Goal: Task Accomplishment & Management: Use online tool/utility

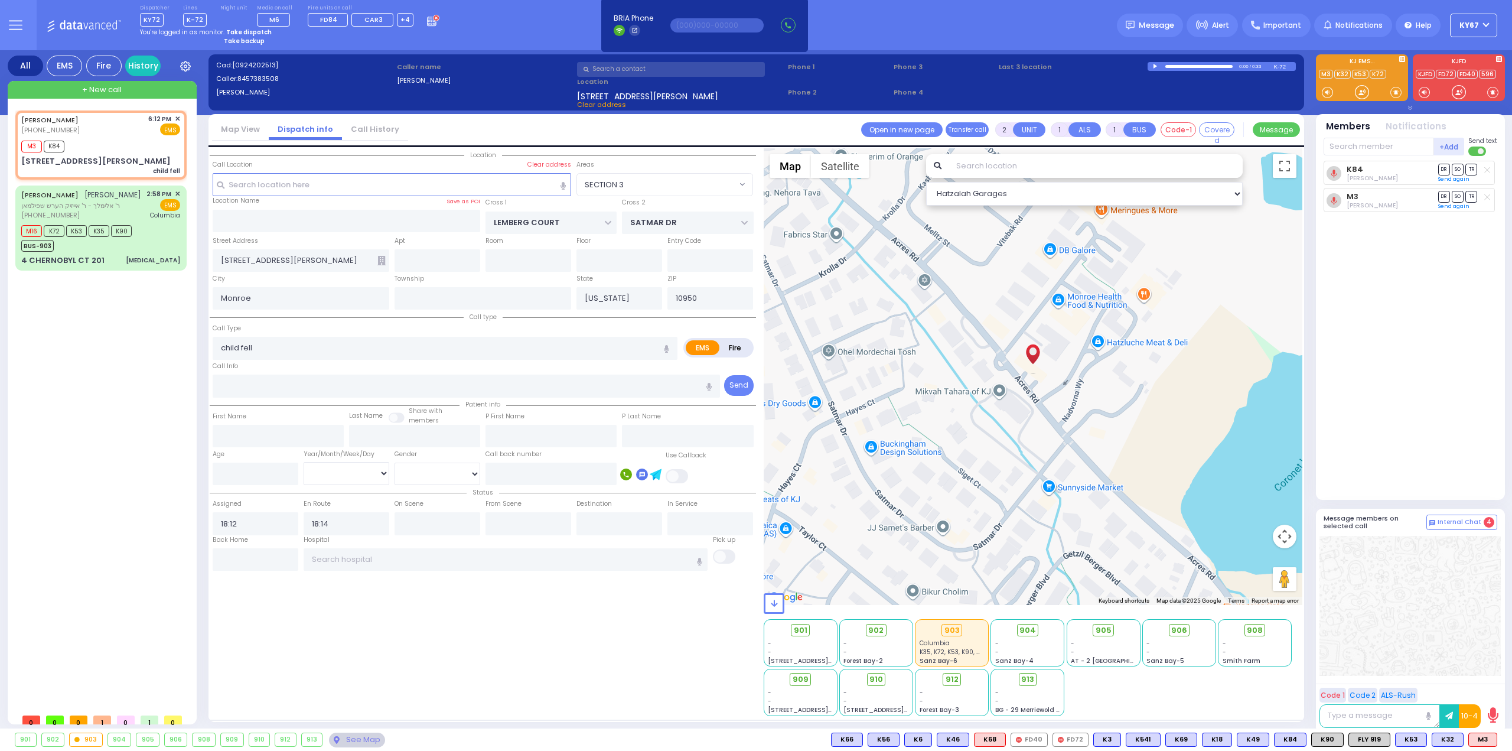
select select "SECTION 3"
select select
drag, startPoint x: 0, startPoint y: 0, endPoint x: 501, endPoint y: 22, distance: 501.9
click at [501, 22] on div "Dispatcher KY72 K56 shift has started. Are you K56 ? K-72" at bounding box center [756, 25] width 1512 height 50
click at [433, 17] on circle at bounding box center [436, 18] width 6 height 6
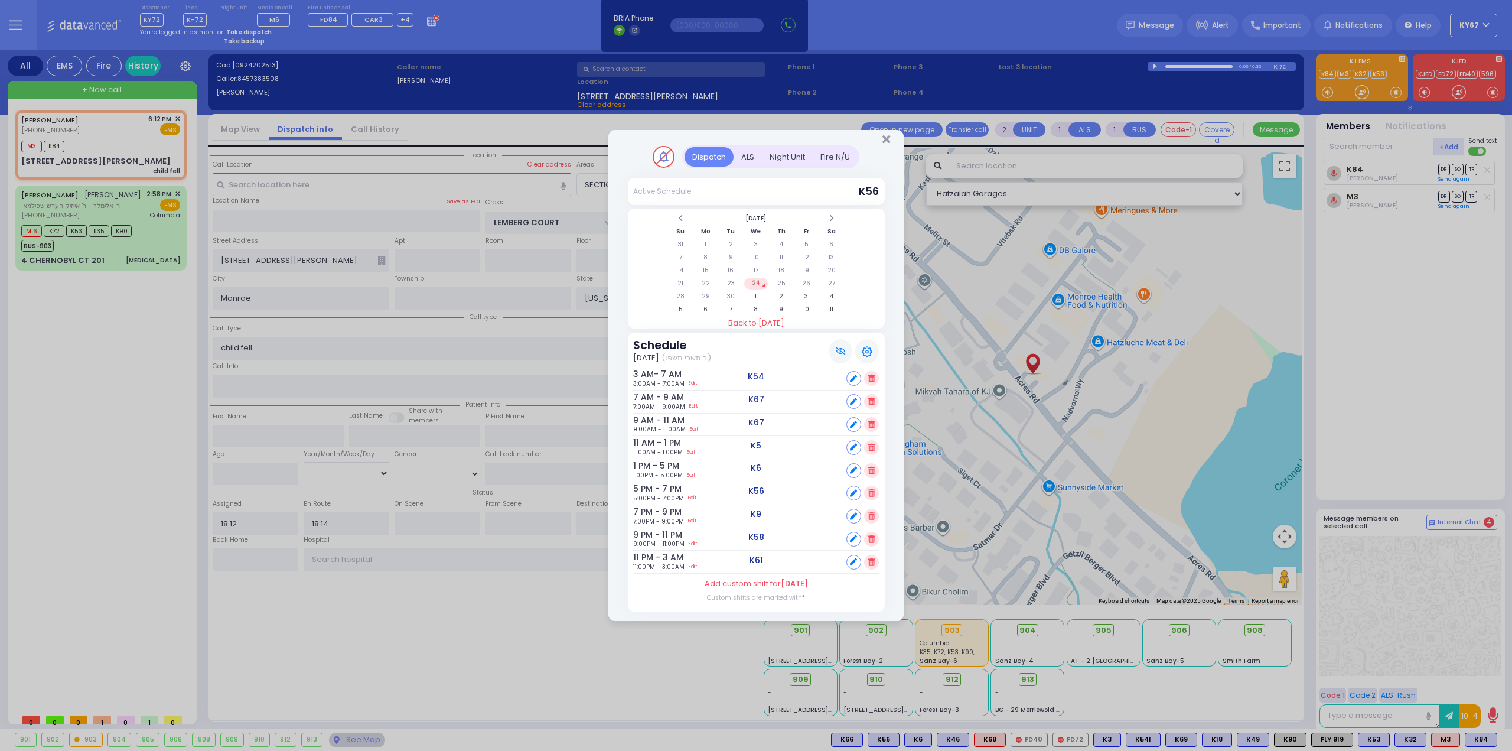
click at [841, 160] on div "Fire N/U" at bounding box center [835, 156] width 45 height 19
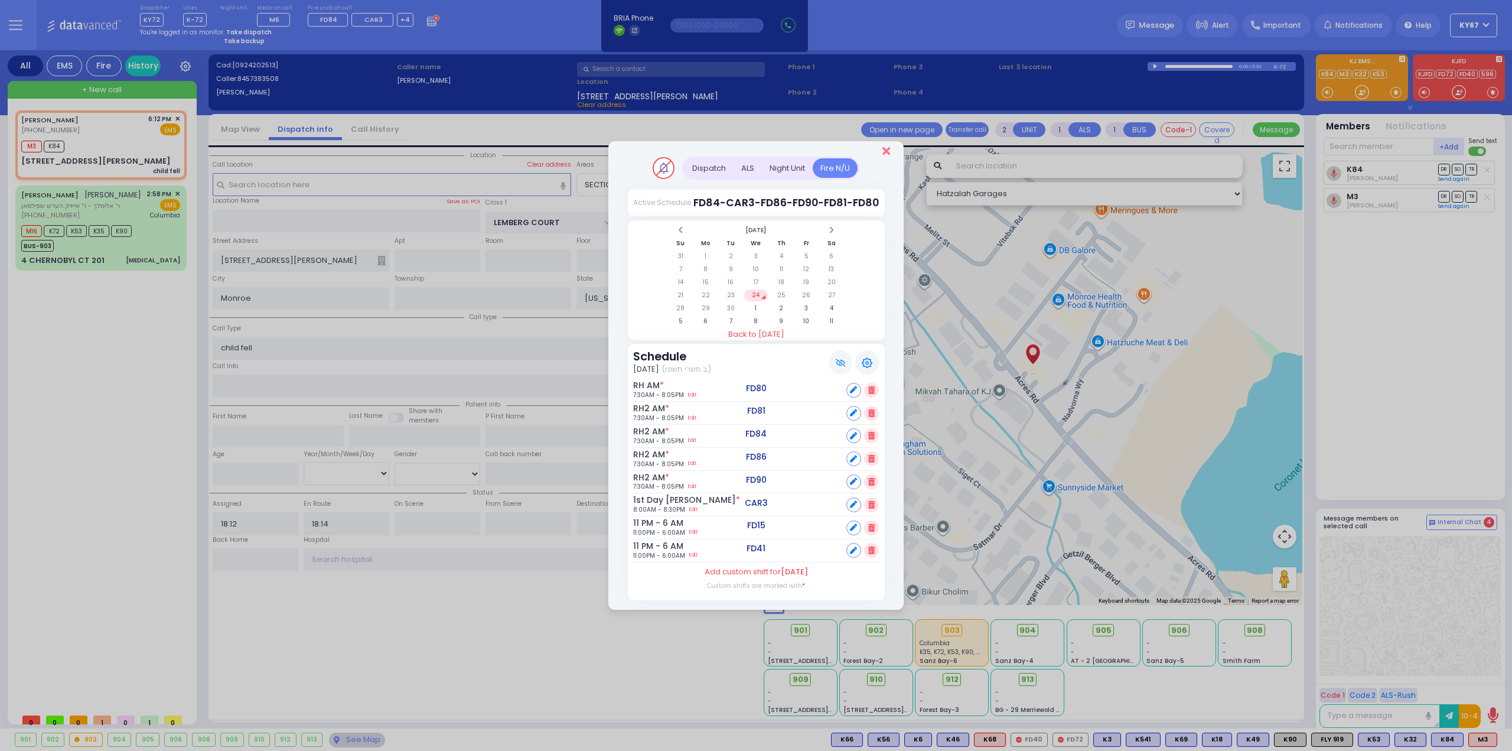
click at [885, 145] on icon "Close" at bounding box center [886, 151] width 8 height 12
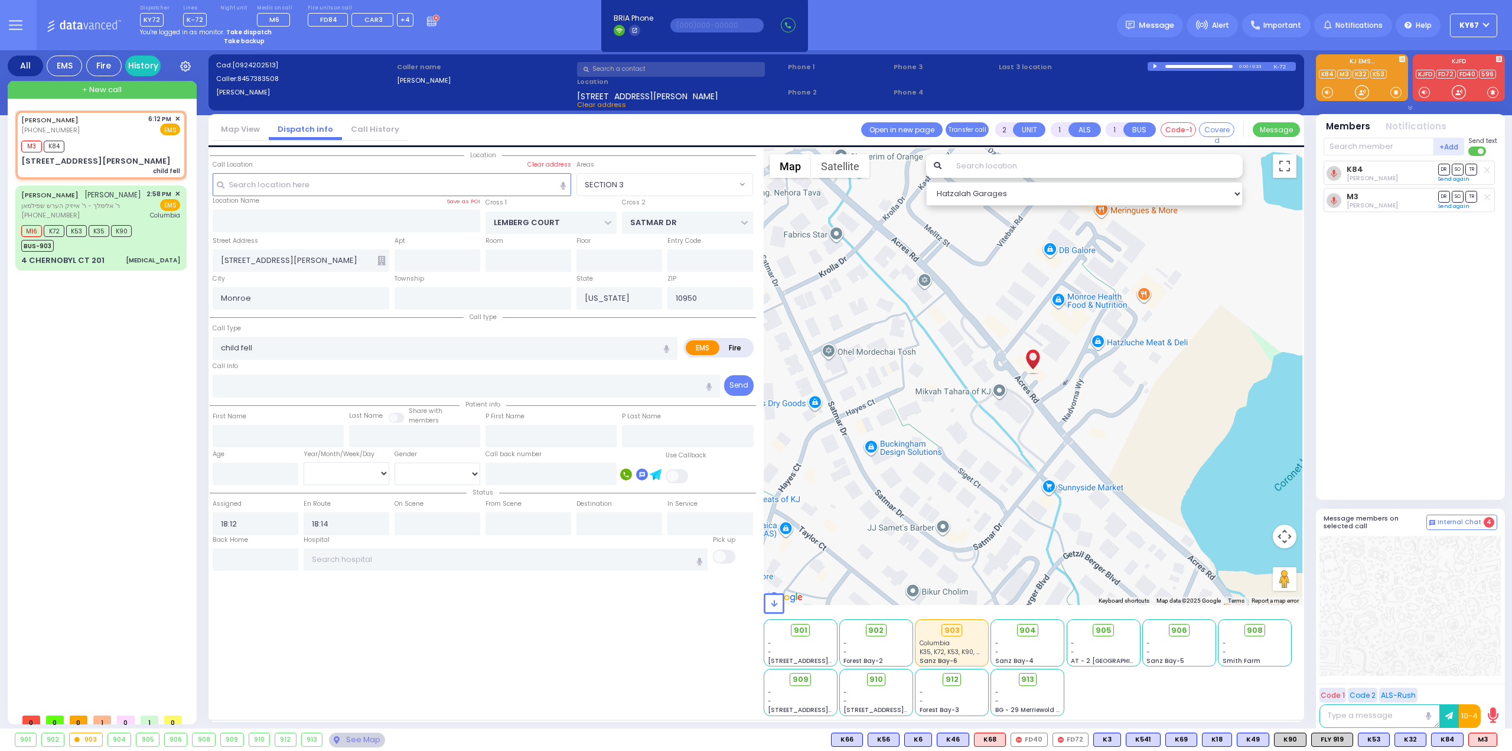
click at [494, 16] on div "Dispatcher KY72 K56 shift has started. Are you K56 ? K-72" at bounding box center [756, 25] width 1512 height 50
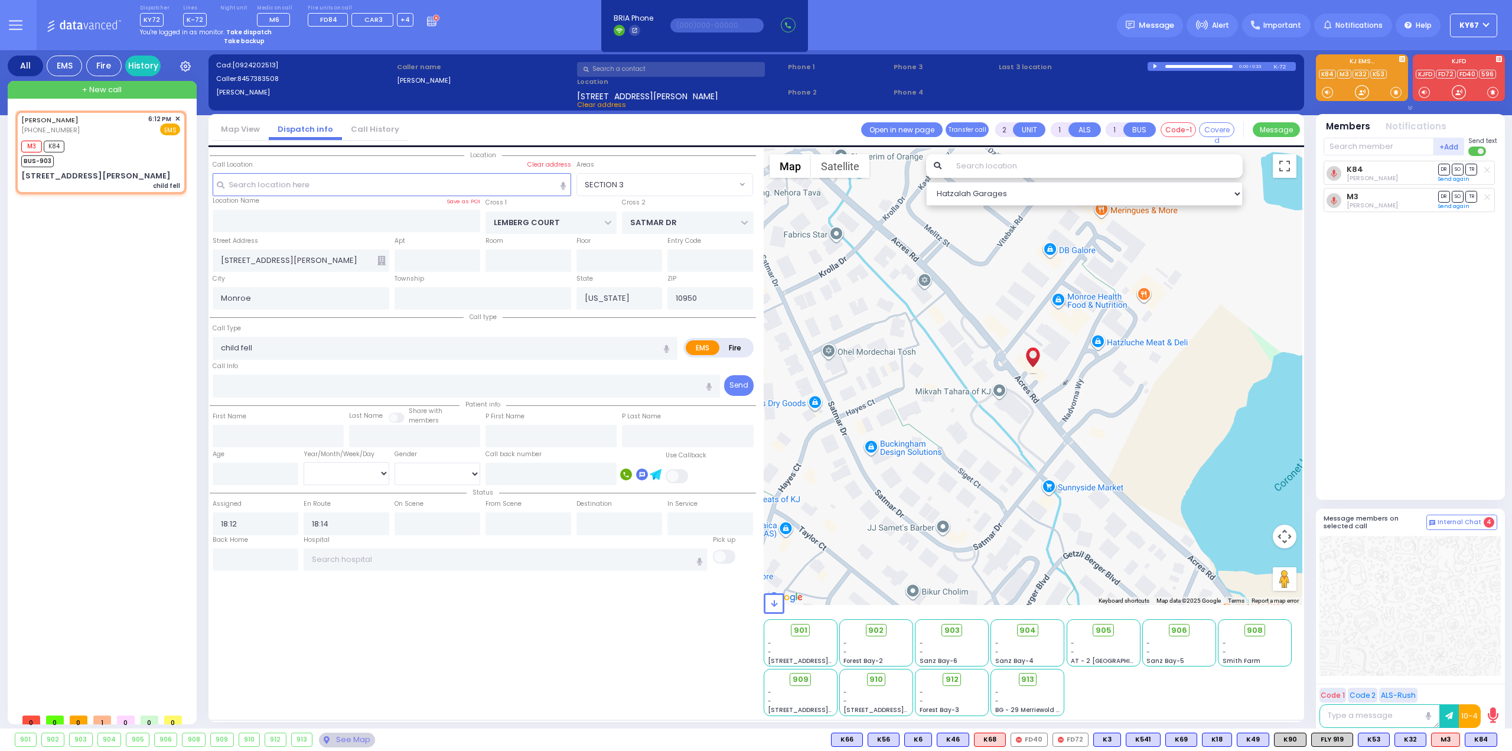
select select
radio input "true"
select select
select select "Hatzalah Garages"
select select "SECTION 3"
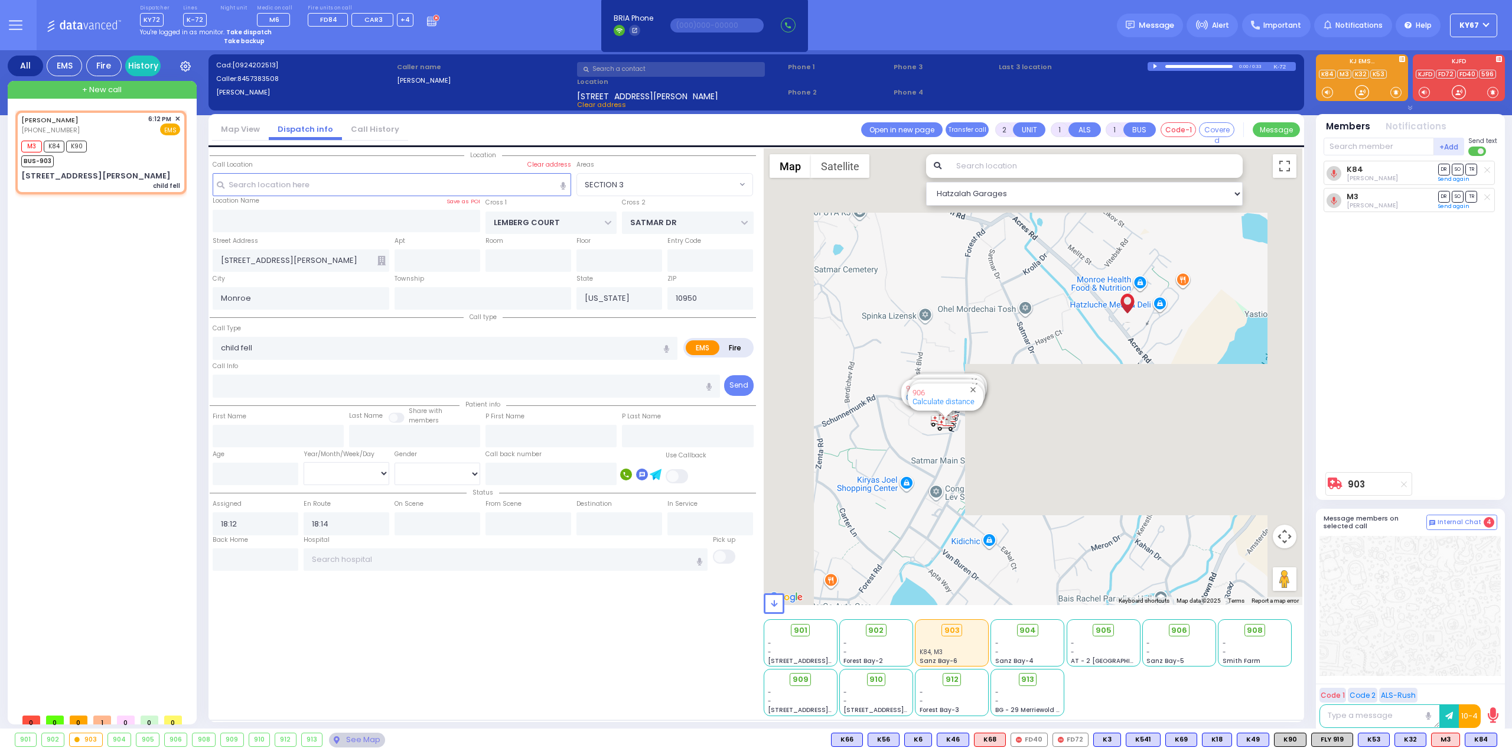
select select
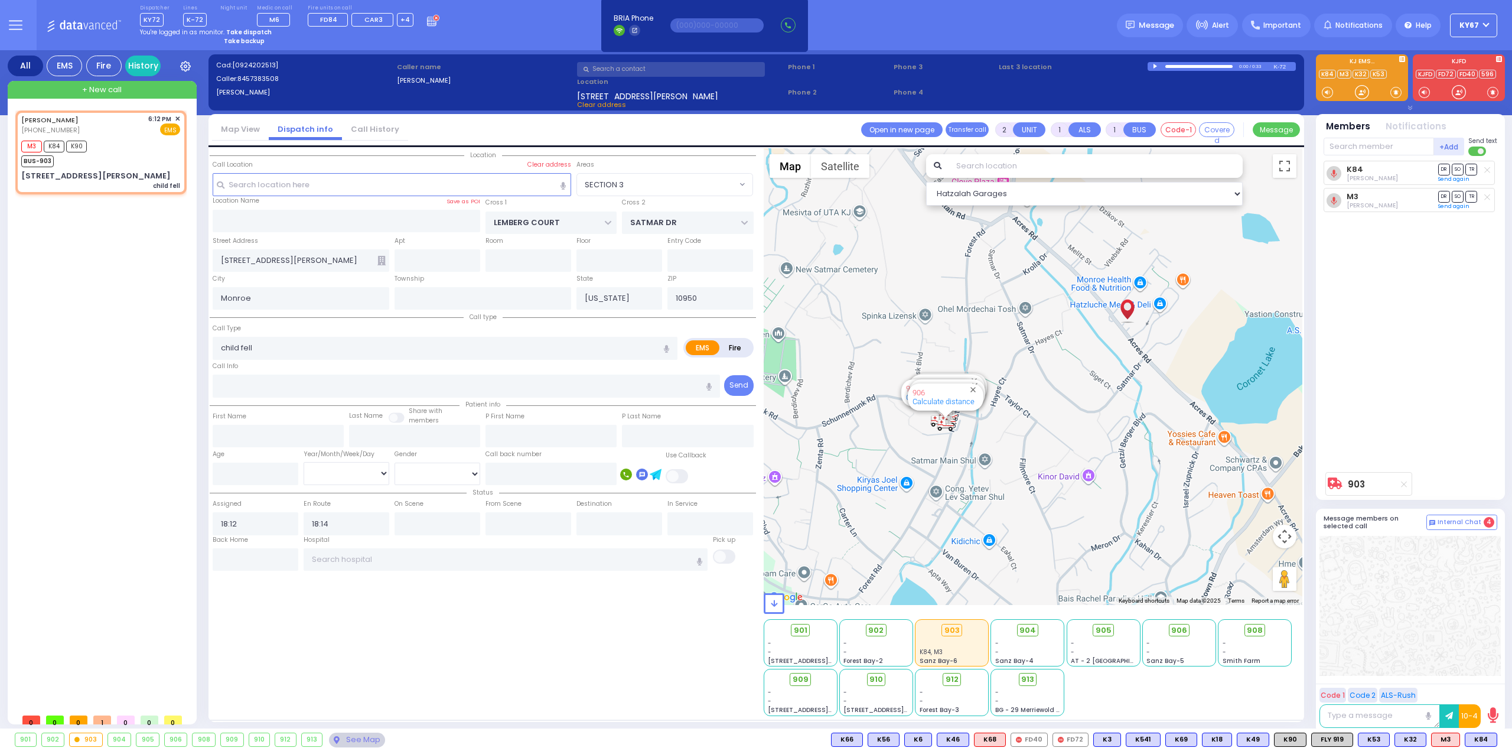
radio input "true"
select select
select select "Hatzalah Garages"
select select "SECTION 3"
